Goal: Check status: Check status

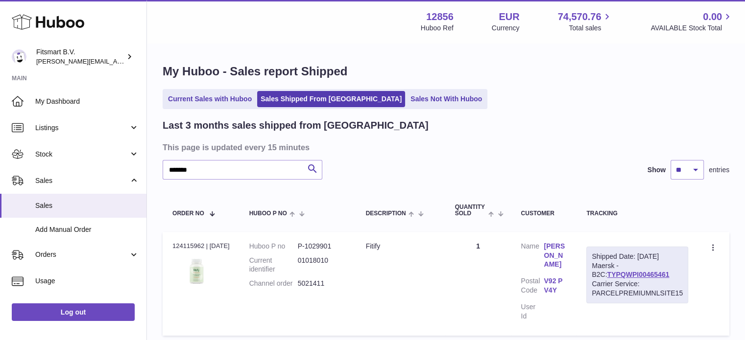
click at [70, 17] on icon at bounding box center [48, 22] width 72 height 20
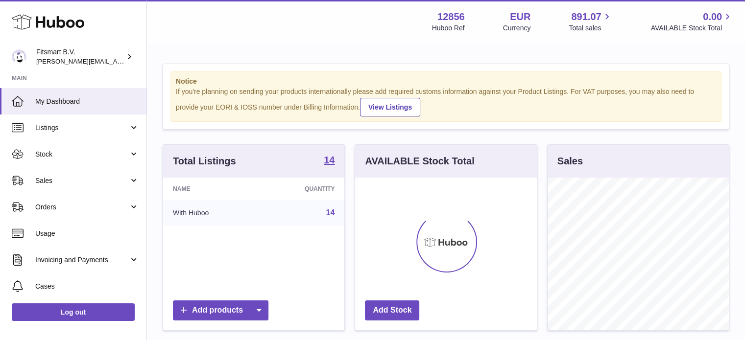
scroll to position [153, 182]
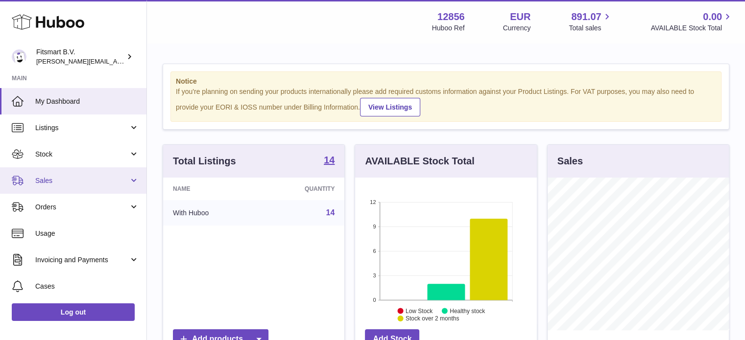
click at [92, 171] on link "Sales" at bounding box center [73, 180] width 146 height 26
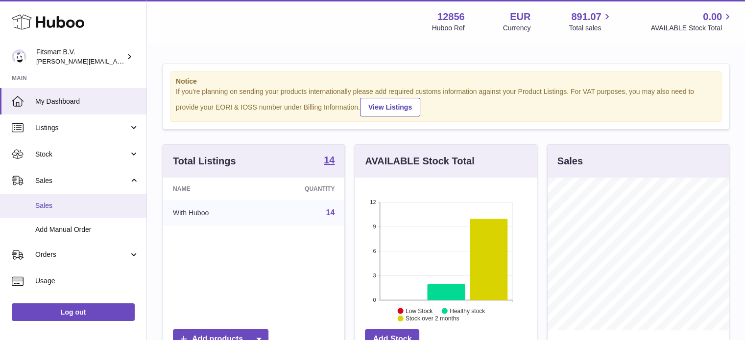
click at [83, 214] on link "Sales" at bounding box center [73, 206] width 146 height 24
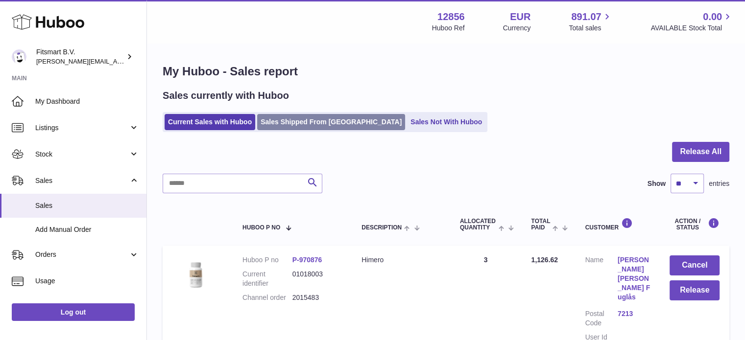
click at [310, 121] on link "Sales Shipped From [GEOGRAPHIC_DATA]" at bounding box center [331, 122] width 148 height 16
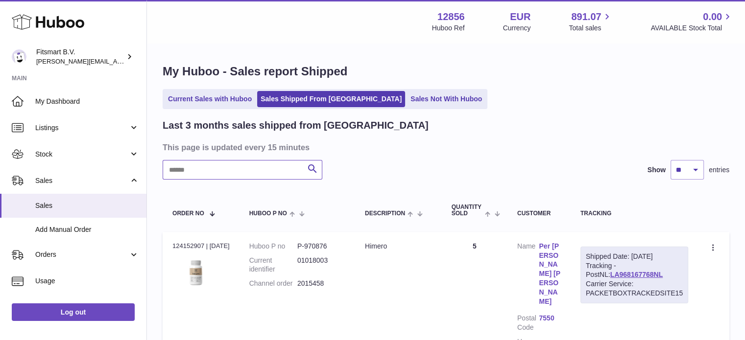
click at [241, 175] on input "text" at bounding box center [243, 170] width 160 height 20
paste input "*******"
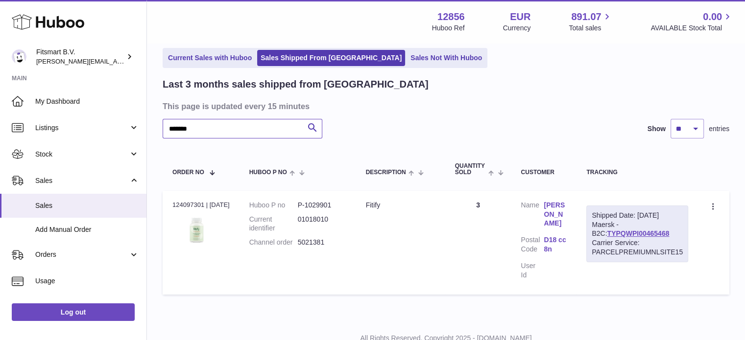
scroll to position [77, 0]
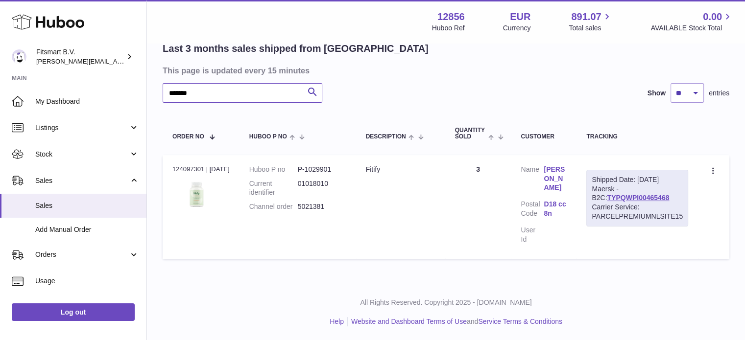
type input "*******"
click at [559, 176] on link "[PERSON_NAME]" at bounding box center [554, 179] width 23 height 28
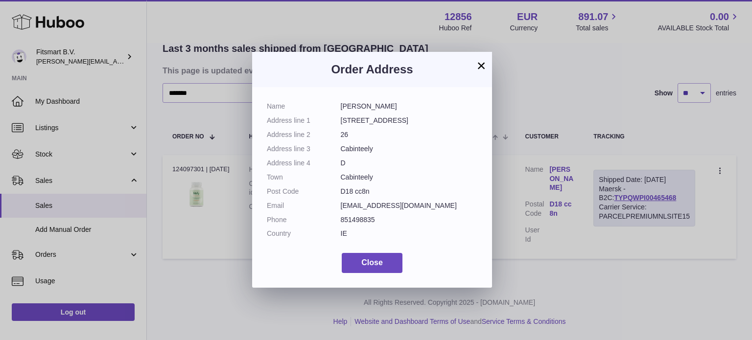
click at [483, 61] on button "×" at bounding box center [481, 66] width 12 height 12
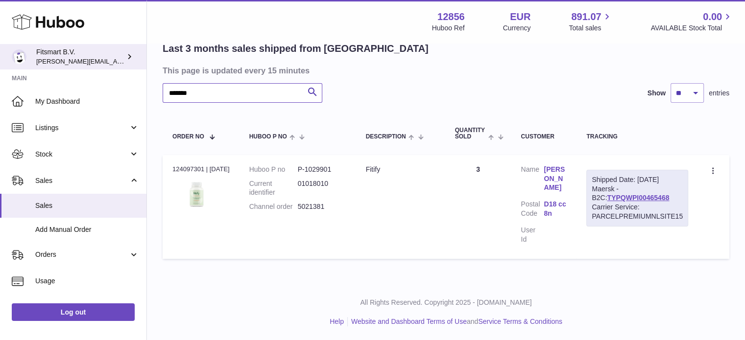
drag, startPoint x: 248, startPoint y: 96, endPoint x: 0, endPoint y: 66, distance: 249.5
click at [0, 66] on div "Huboo Fitsmart B.V. [PERSON_NAME][EMAIL_ADDRESS][DOMAIN_NAME] Main My Dashboard…" at bounding box center [372, 132] width 745 height 418
